Goal: Obtain resource: Obtain resource

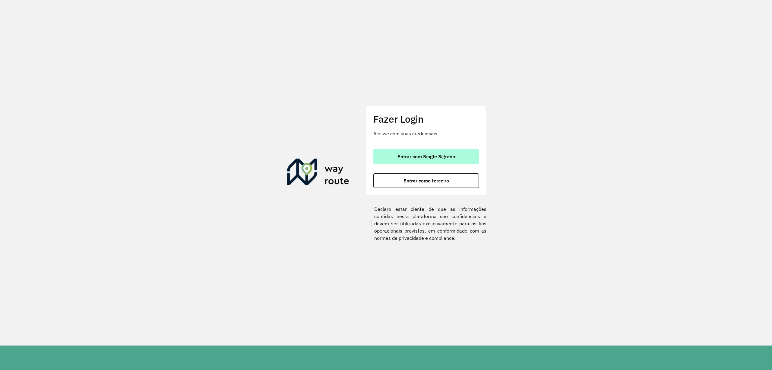
click at [419, 157] on span "Entrar com Single Sign-on" at bounding box center [427, 156] width 58 height 5
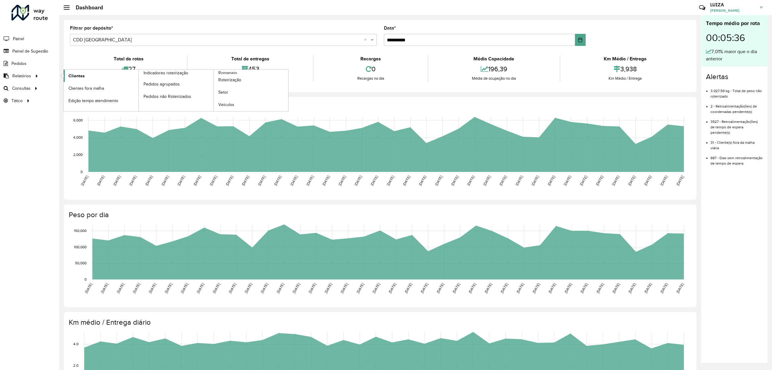
click at [69, 75] on span "Clientes" at bounding box center [76, 76] width 16 height 6
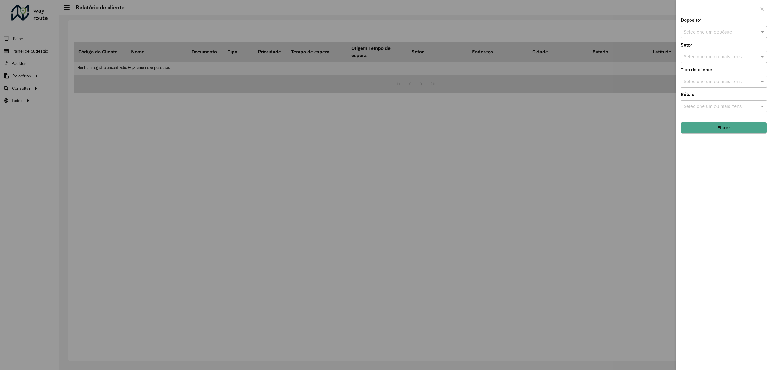
click at [733, 29] on input "text" at bounding box center [718, 32] width 68 height 7
click at [700, 61] on span "CDD [GEOGRAPHIC_DATA]" at bounding box center [713, 59] width 59 height 5
click at [699, 58] on input "text" at bounding box center [720, 56] width 77 height 7
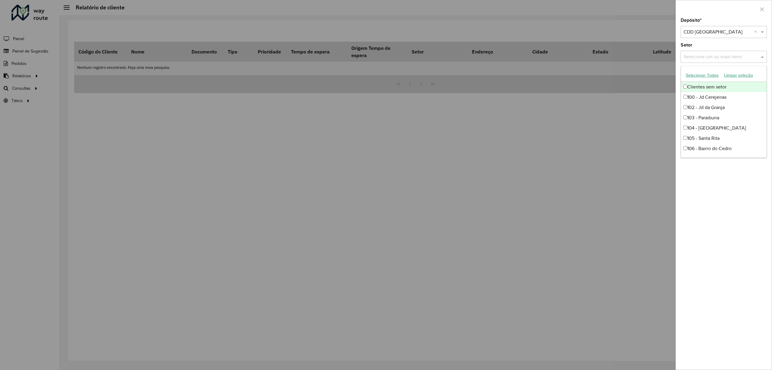
click at [700, 49] on div "Setor Selecione um ou mais itens" at bounding box center [724, 53] width 86 height 20
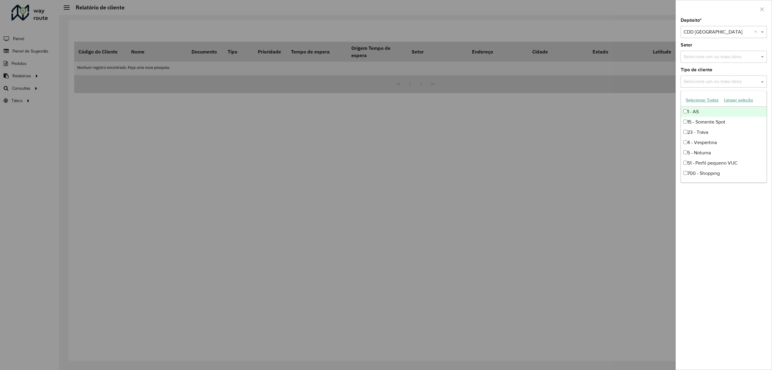
click at [698, 81] on input "text" at bounding box center [720, 81] width 77 height 7
click at [710, 144] on div "4 - Vespertina" at bounding box center [723, 142] width 85 height 10
click at [708, 151] on div "5 - Noturna" at bounding box center [723, 153] width 85 height 10
click at [708, 220] on div "Depósito * Selecione um depósito × CDD São José dos Campos × Setor Selecione um…" at bounding box center [724, 193] width 96 height 351
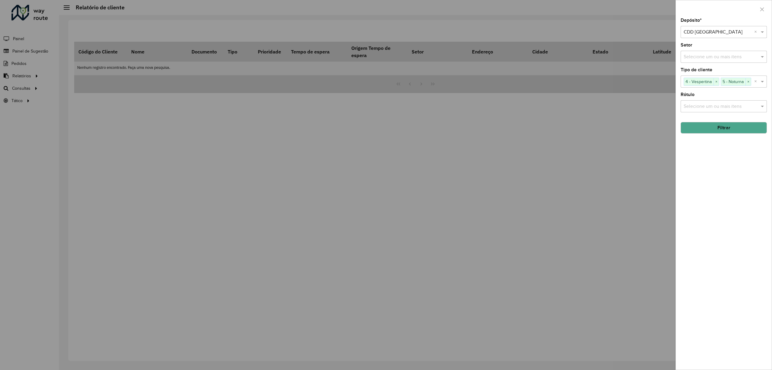
click at [708, 109] on input "text" at bounding box center [720, 106] width 77 height 7
click at [703, 230] on div "Depósito * Selecione um depósito × CDD São José dos Campos × Setor Selecione um…" at bounding box center [724, 193] width 96 height 351
click at [699, 133] on div "Depósito * Selecione um depósito × CDD São José dos Campos × Setor Selecione um…" at bounding box center [724, 193] width 96 height 351
click at [699, 124] on button "Filtrar" at bounding box center [724, 127] width 86 height 11
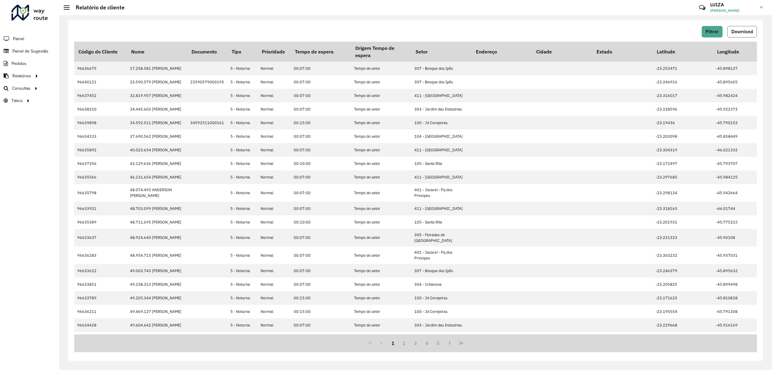
click at [737, 33] on span "Download" at bounding box center [742, 31] width 22 height 5
